Goal: Information Seeking & Learning: Compare options

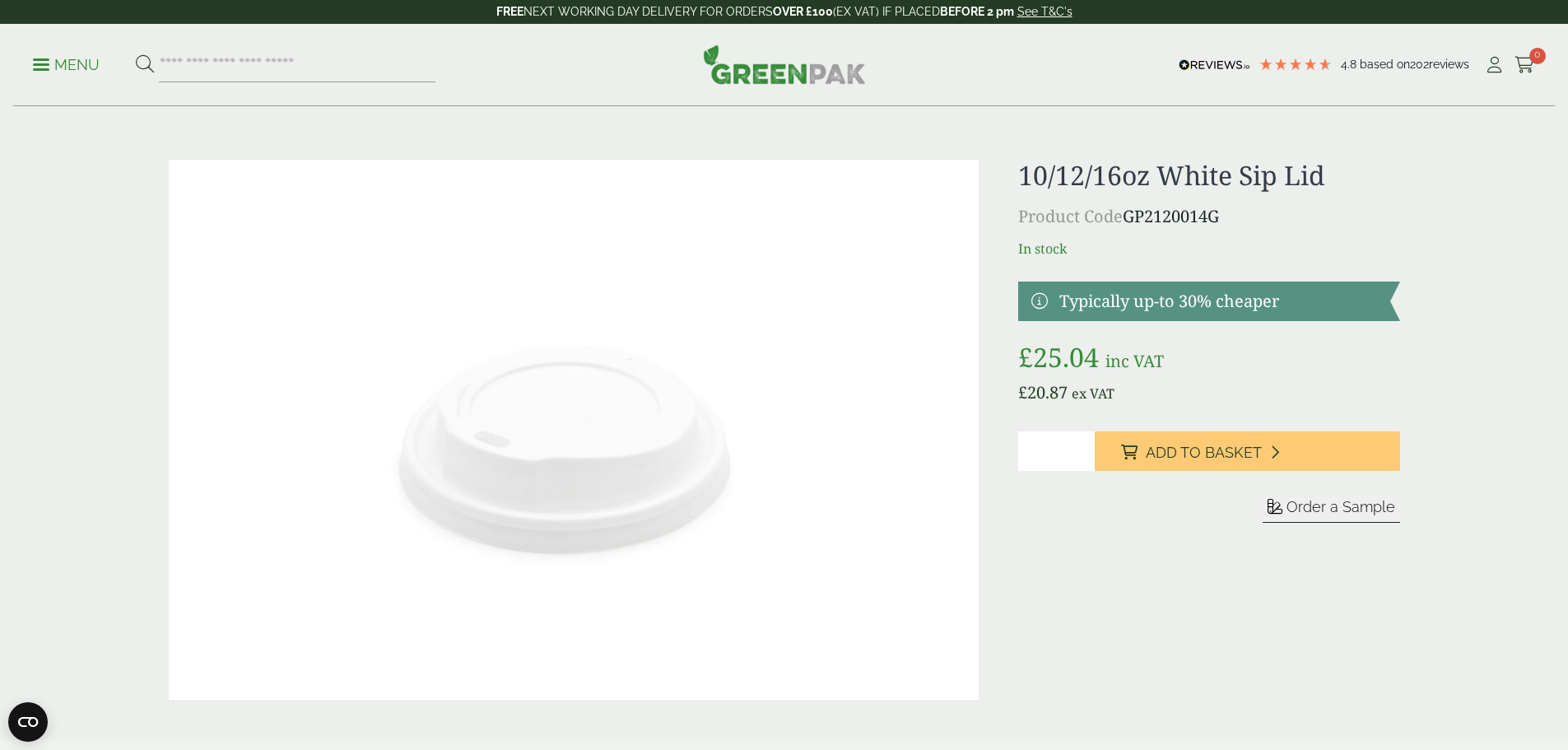
click at [1307, 232] on div "10/12/16oz White Sip Lid Product Code GP2120014G In stock Typically up-to 30% c…" at bounding box center [1208, 430] width 381 height 540
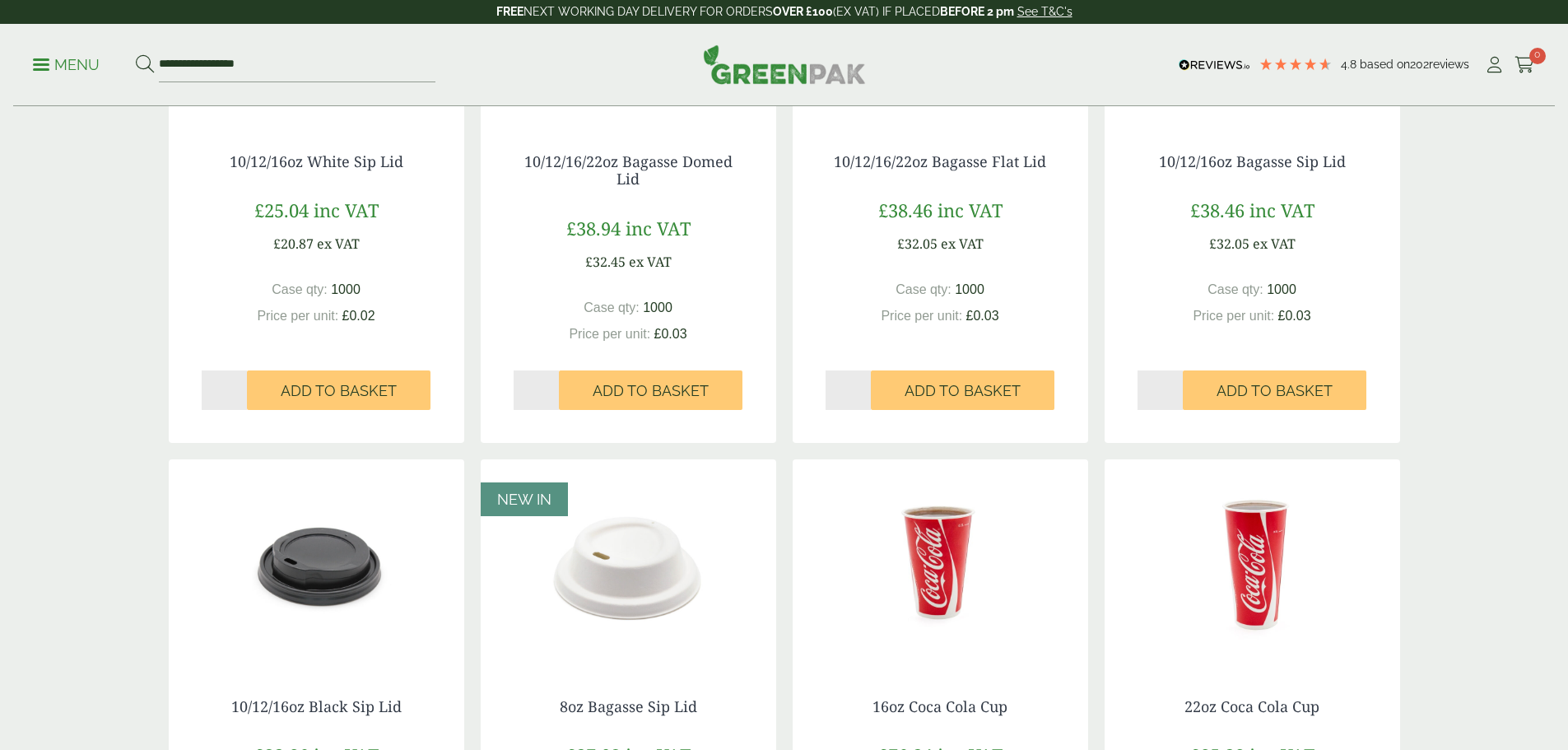
scroll to position [576, 0]
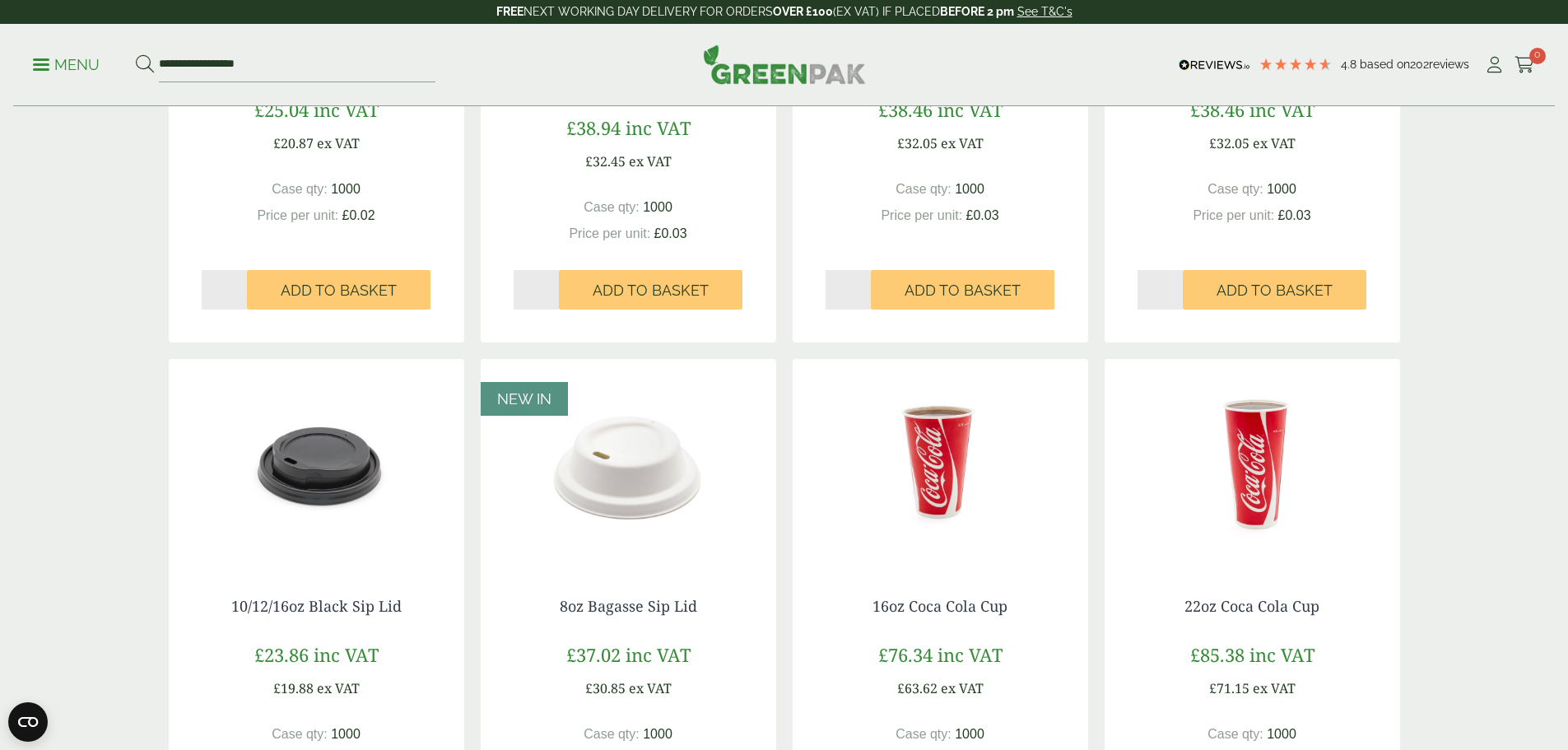
click at [310, 507] on img at bounding box center [316, 462] width 296 height 206
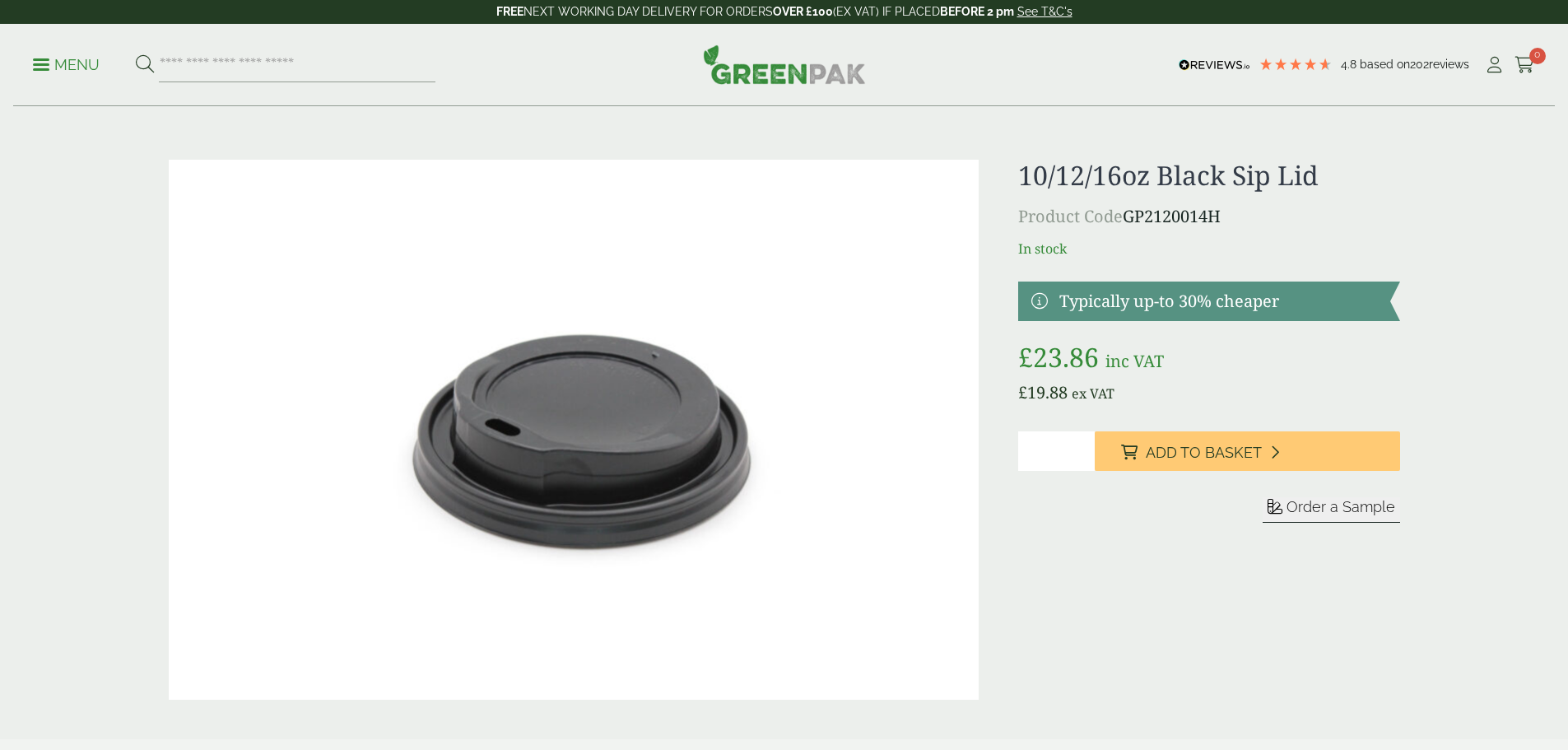
click at [1130, 225] on p "Product Code GP2120014H" at bounding box center [1208, 215] width 381 height 24
